Goal: Information Seeking & Learning: Learn about a topic

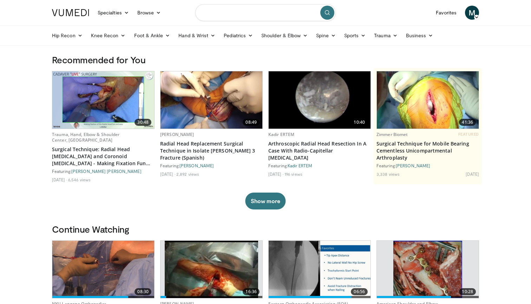
click at [231, 17] on input "Search topics, interventions" at bounding box center [265, 12] width 141 height 17
type input "*"
type input "**********"
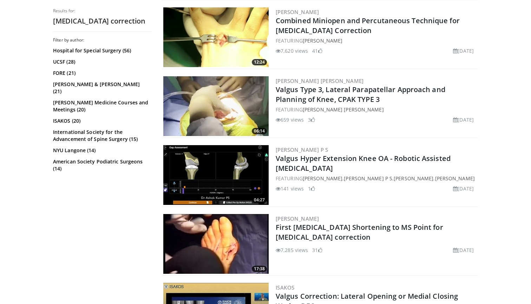
scroll to position [348, 0]
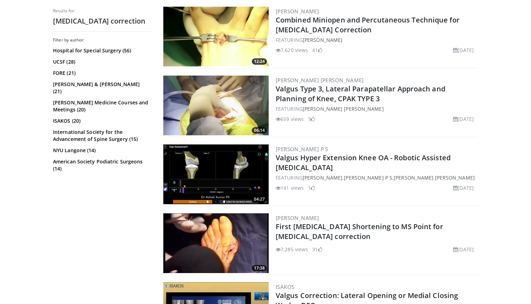
click at [234, 241] on img at bounding box center [215, 243] width 105 height 60
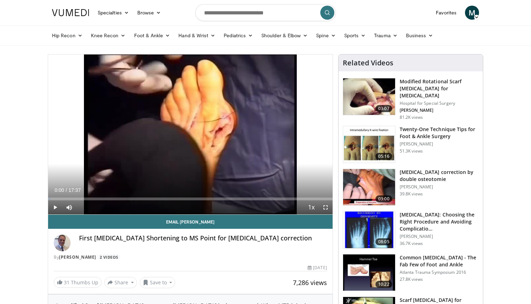
click at [53, 207] on span "Video Player" at bounding box center [55, 207] width 14 height 14
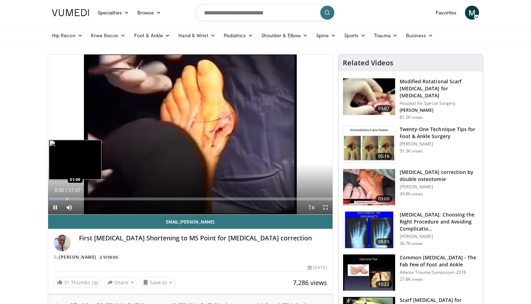
click at [67, 197] on div "Progress Bar" at bounding box center [67, 198] width 1 height 3
click at [76, 196] on div "Loaded : 16.85% 01:44 01:44" at bounding box center [190, 197] width 285 height 7
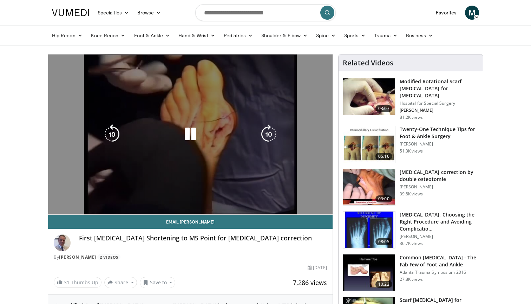
click at [82, 197] on video-js "**********" at bounding box center [190, 134] width 285 height 160
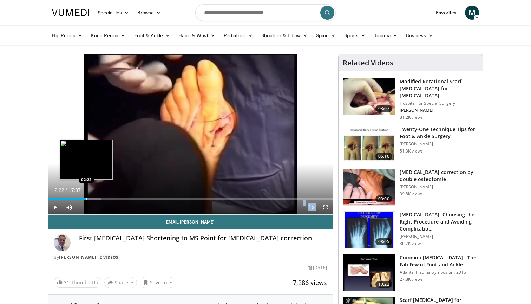
click at [86, 198] on div "Progress Bar" at bounding box center [86, 198] width 1 height 3
click at [82, 198] on div "Progress Bar" at bounding box center [82, 198] width 1 height 3
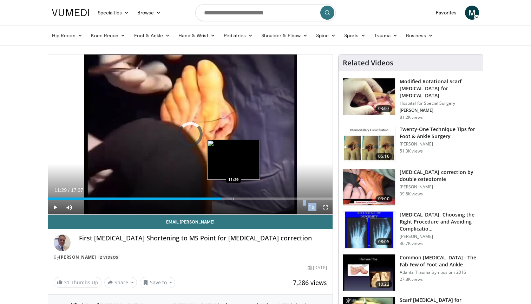
click at [234, 199] on div "Progress Bar" at bounding box center [234, 198] width 1 height 3
click at [243, 198] on div "Progress Bar" at bounding box center [242, 198] width 1 height 3
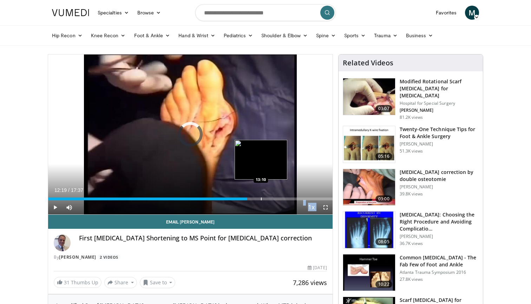
click at [261, 199] on div "Progress Bar" at bounding box center [261, 198] width 1 height 3
click at [273, 197] on div "Progress Bar" at bounding box center [273, 198] width 1 height 3
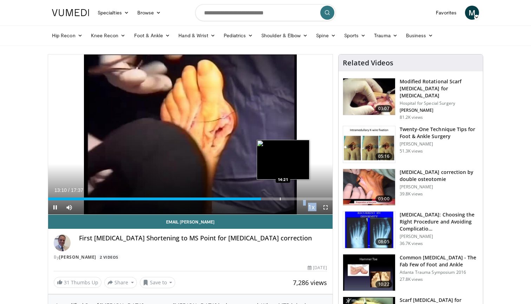
click at [281, 197] on div "Progress Bar" at bounding box center [280, 198] width 1 height 3
click at [300, 196] on div "Loaded : 75.67% 13:53 15:26" at bounding box center [190, 197] width 285 height 7
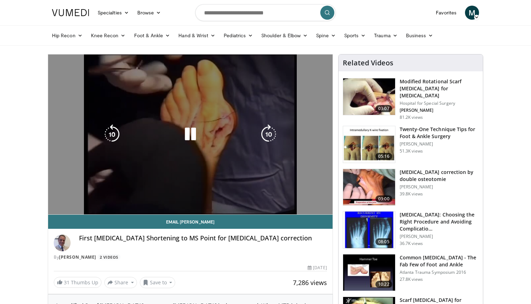
click at [290, 208] on div "Loaded : 88.91% 15:37 15:37" at bounding box center [190, 211] width 285 height 7
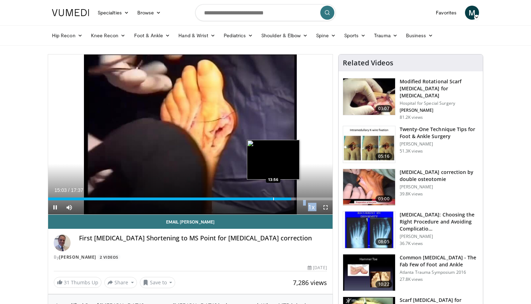
click at [273, 196] on div "Loaded : 87.02% 15:03 13:56" at bounding box center [190, 197] width 285 height 7
click at [266, 197] on div "Loaded : 79.45% 13:58 13:29" at bounding box center [190, 197] width 285 height 7
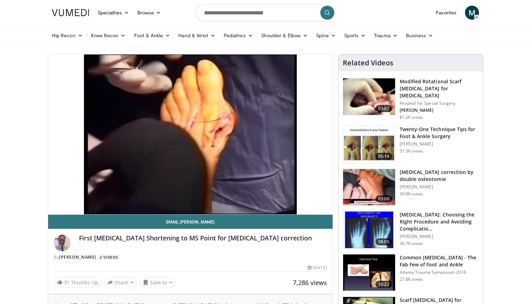
click at [266, 212] on div "Progress Bar" at bounding box center [266, 213] width 1 height 3
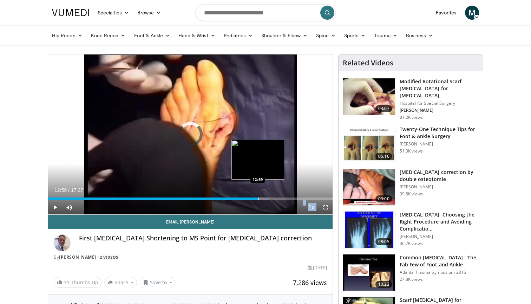
click at [258, 197] on div "Progress Bar" at bounding box center [258, 198] width 1 height 3
click at [262, 197] on div "Progress Bar" at bounding box center [262, 198] width 1 height 3
click at [268, 197] on div "Progress Bar" at bounding box center [268, 198] width 1 height 3
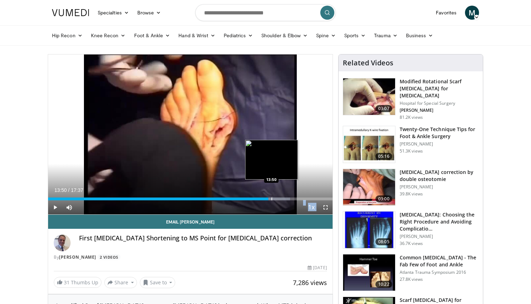
click at [272, 198] on div "Progress Bar" at bounding box center [272, 198] width 1 height 3
click at [274, 198] on div "Progress Bar" at bounding box center [274, 198] width 1 height 3
click at [276, 198] on div "Progress Bar" at bounding box center [276, 198] width 1 height 3
click at [279, 198] on div "Progress Bar" at bounding box center [279, 198] width 1 height 3
click at [281, 198] on div "Progress Bar" at bounding box center [280, 198] width 1 height 3
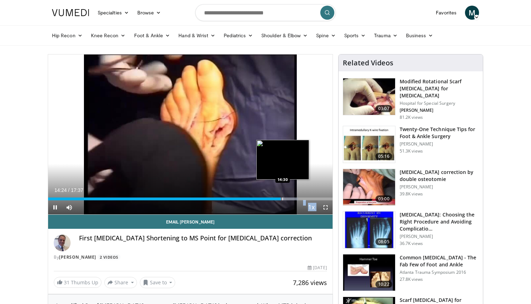
click at [283, 198] on div "Progress Bar" at bounding box center [282, 198] width 1 height 3
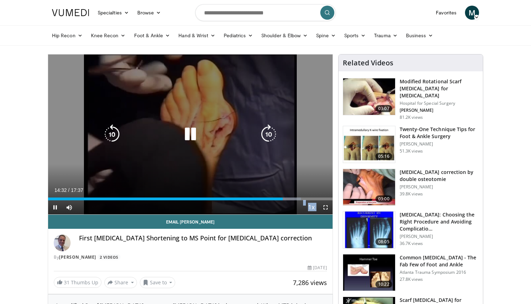
click at [285, 198] on div "Progress Bar" at bounding box center [288, 198] width 26 height 3
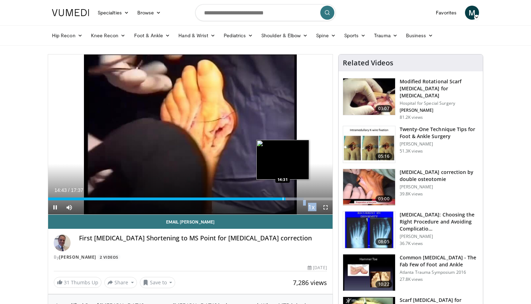
click at [283, 198] on div "Progress Bar" at bounding box center [283, 198] width 1 height 3
click at [281, 199] on div "Progress Bar" at bounding box center [281, 198] width 1 height 3
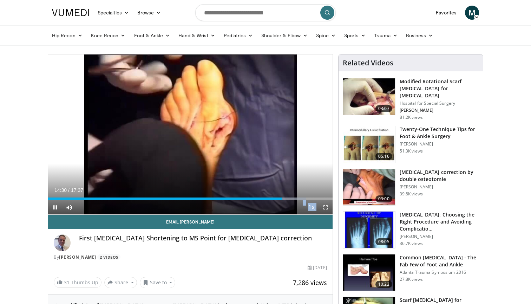
click at [327, 209] on span "Video Player" at bounding box center [326, 207] width 14 height 14
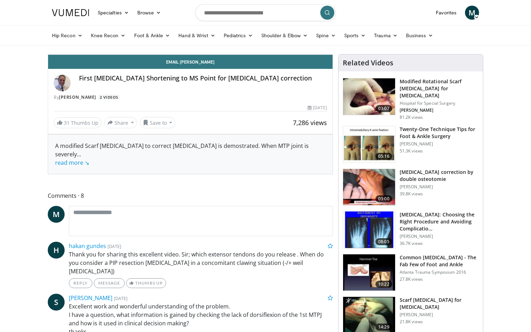
click at [266, 54] on div "10 seconds Tap to unmute" at bounding box center [190, 54] width 285 height 0
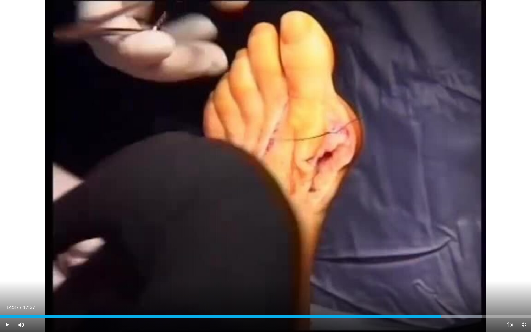
click at [523, 304] on span "Video Player" at bounding box center [524, 325] width 14 height 14
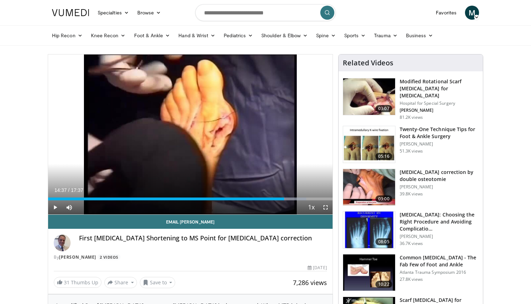
click at [382, 88] on img at bounding box center [369, 96] width 52 height 37
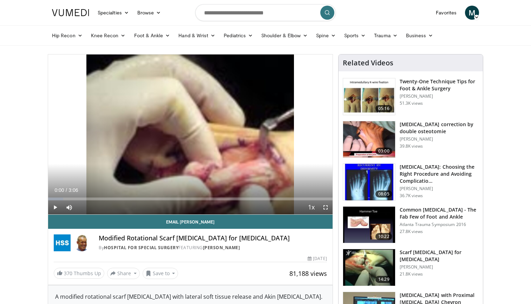
click at [57, 209] on span "Video Player" at bounding box center [55, 207] width 14 height 14
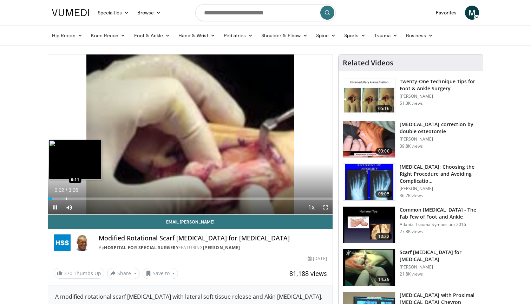
click at [66, 199] on div "Progress Bar" at bounding box center [66, 198] width 1 height 3
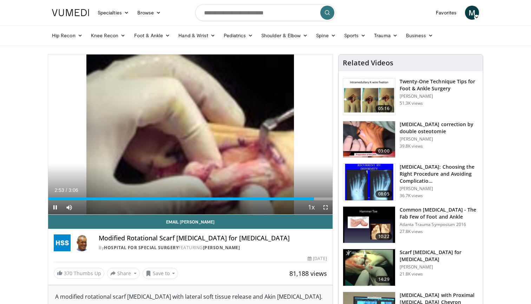
click at [103, 193] on div "Current Time 2:53 / Duration 3:06" at bounding box center [190, 190] width 285 height 6
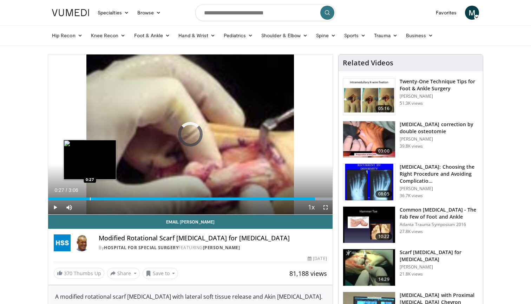
click at [90, 198] on div "2:54" at bounding box center [181, 198] width 267 height 3
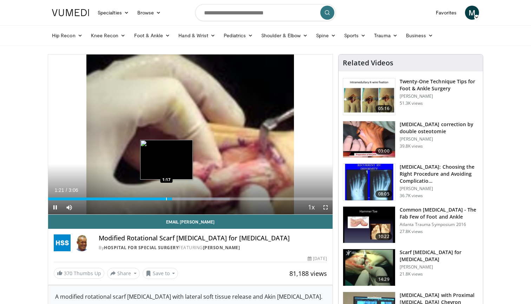
click at [167, 199] on div "Progress Bar" at bounding box center [166, 198] width 1 height 3
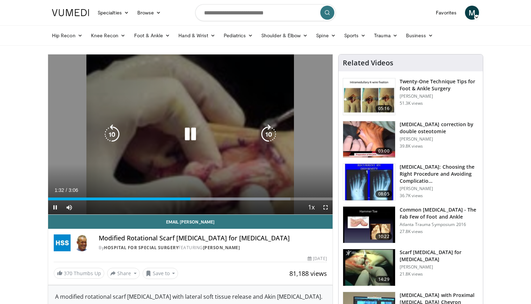
click at [194, 129] on icon "Video Player" at bounding box center [191, 134] width 20 height 20
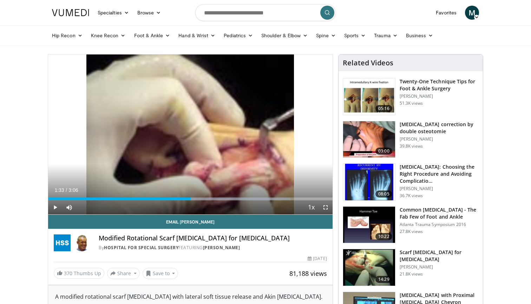
click at [56, 208] on span "Video Player" at bounding box center [55, 207] width 14 height 14
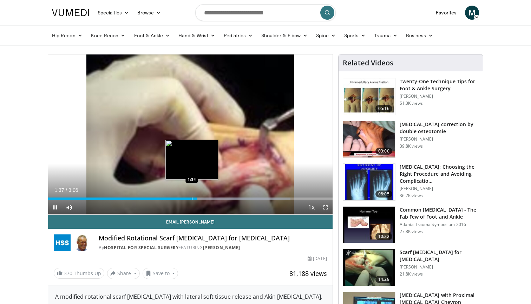
click at [192, 200] on div "Progress Bar" at bounding box center [192, 198] width 1 height 3
click at [190, 198] on div "Progress Bar" at bounding box center [190, 198] width 1 height 3
click at [185, 197] on div "Progress Bar" at bounding box center [185, 198] width 1 height 3
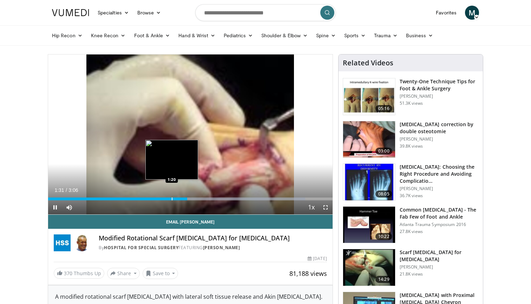
click at [172, 197] on div "Progress Bar" at bounding box center [172, 198] width 1 height 3
click at [160, 198] on div "Progress Bar" at bounding box center [160, 198] width 1 height 3
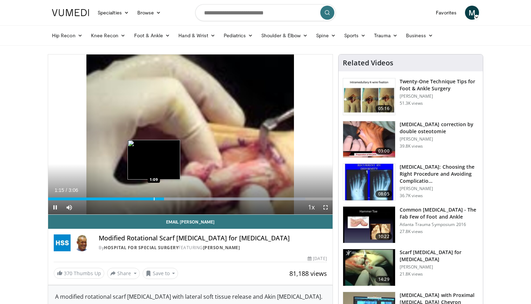
click at [154, 198] on div "Progress Bar" at bounding box center [154, 198] width 1 height 3
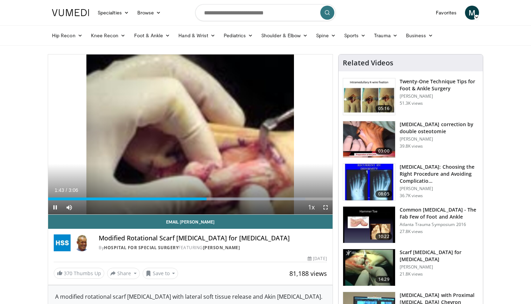
click at [55, 209] on span "Video Player" at bounding box center [55, 207] width 14 height 14
